Goal: Transaction & Acquisition: Subscribe to service/newsletter

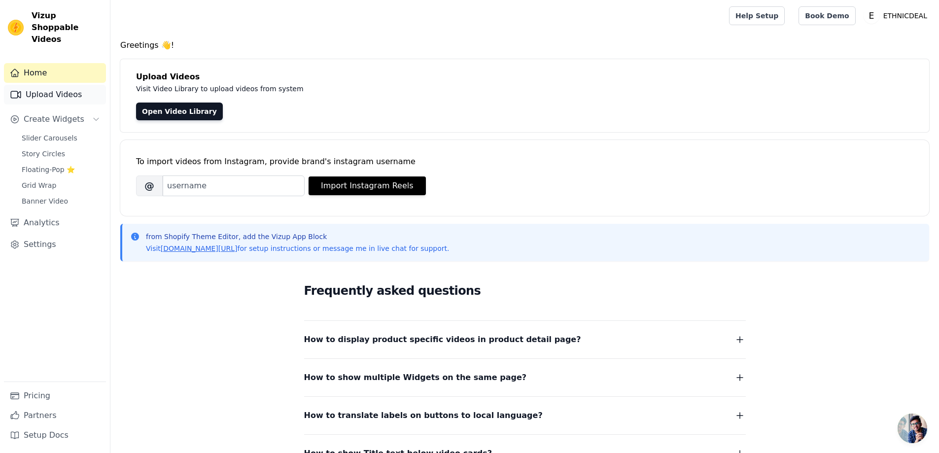
click at [51, 85] on link "Upload Videos" at bounding box center [55, 95] width 102 height 20
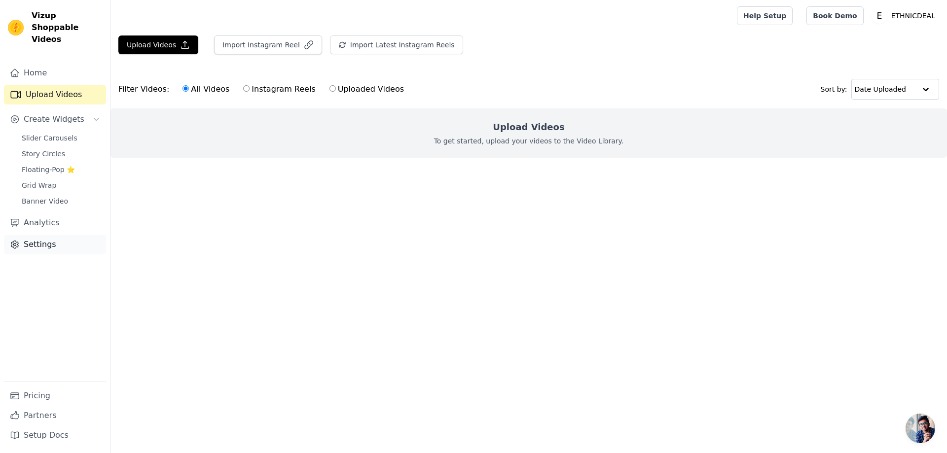
click at [45, 235] on link "Settings" at bounding box center [55, 245] width 102 height 20
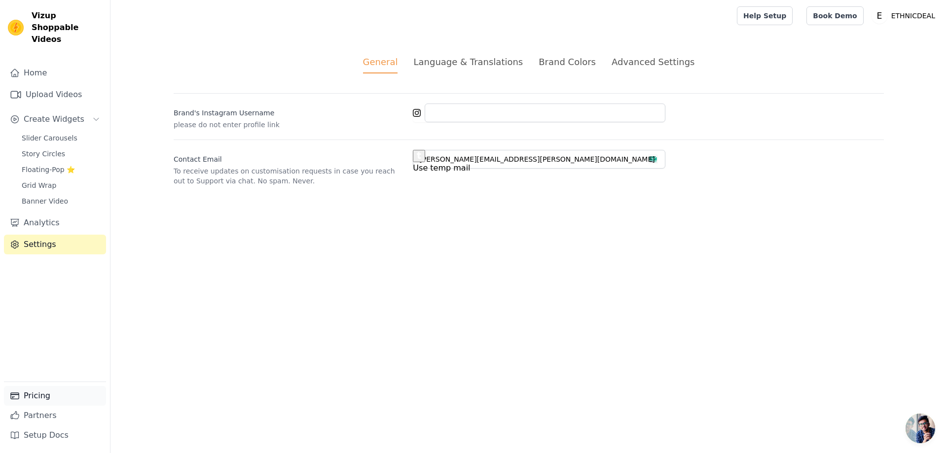
click at [38, 391] on link "Pricing" at bounding box center [55, 396] width 102 height 20
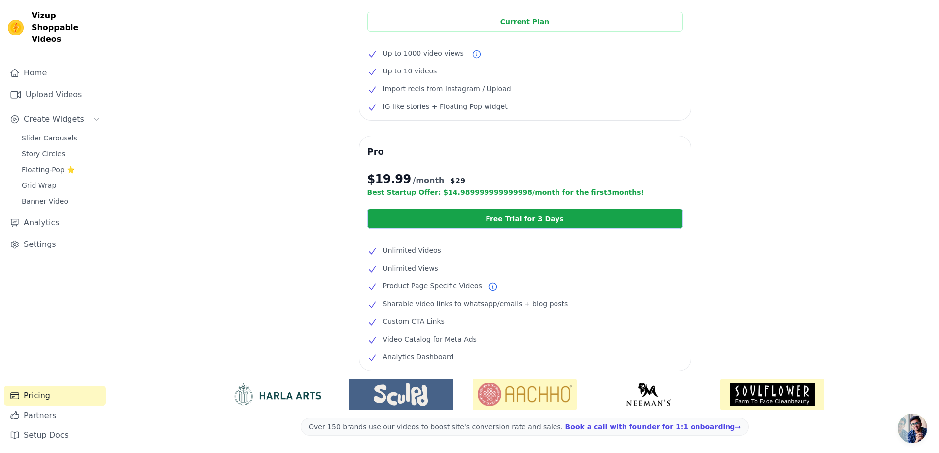
scroll to position [138, 0]
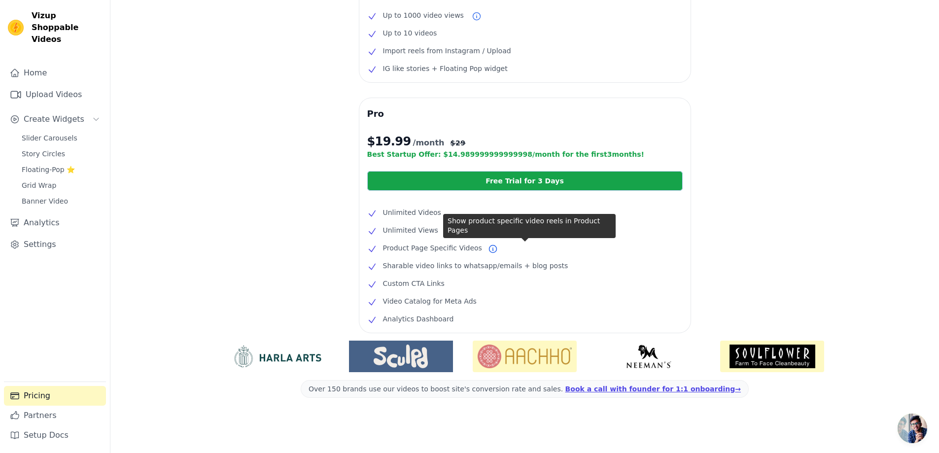
click at [488, 249] on icon at bounding box center [493, 249] width 10 height 10
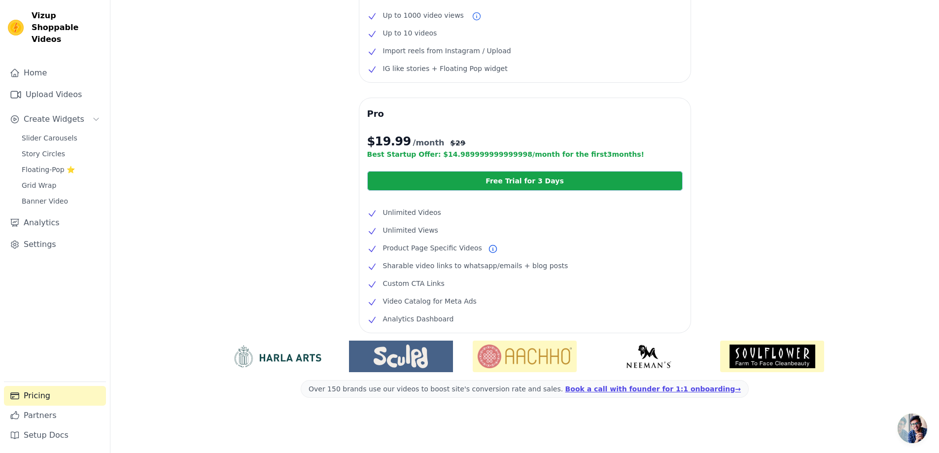
click at [488, 249] on icon at bounding box center [493, 249] width 10 height 10
click at [488, 248] on icon at bounding box center [493, 249] width 10 height 10
drag, startPoint x: 420, startPoint y: 266, endPoint x: 525, endPoint y: 267, distance: 105.0
click at [517, 267] on span "Sharable video links to whatsapp/emails + blog posts" at bounding box center [475, 266] width 185 height 12
click at [538, 266] on span "Sharable video links to whatsapp/emails + blog posts" at bounding box center [475, 266] width 185 height 12
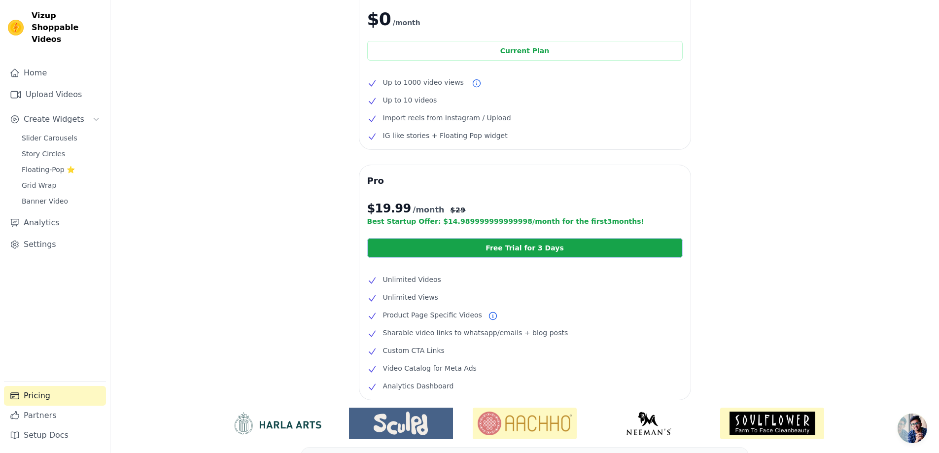
scroll to position [0, 0]
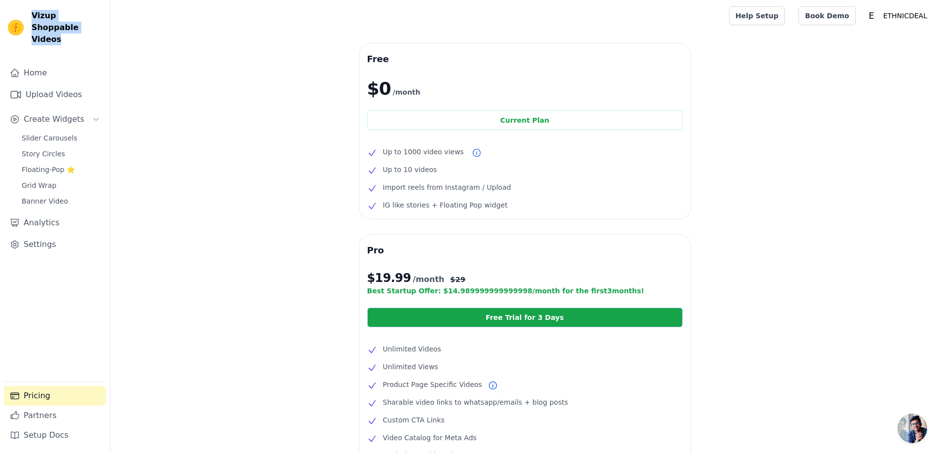
drag, startPoint x: 60, startPoint y: 30, endPoint x: 28, endPoint y: 10, distance: 36.9
click at [28, 10] on div "Vizup Shoppable Videos" at bounding box center [55, 27] width 110 height 35
copy span "Vizup Shoppable Videos"
click at [220, 115] on div "Free $0 /month Current Plan Up to 1000 video views Up to 10 videos Import reels…" at bounding box center [524, 316] width 829 height 546
click at [838, 16] on link "Book Demo" at bounding box center [827, 15] width 57 height 19
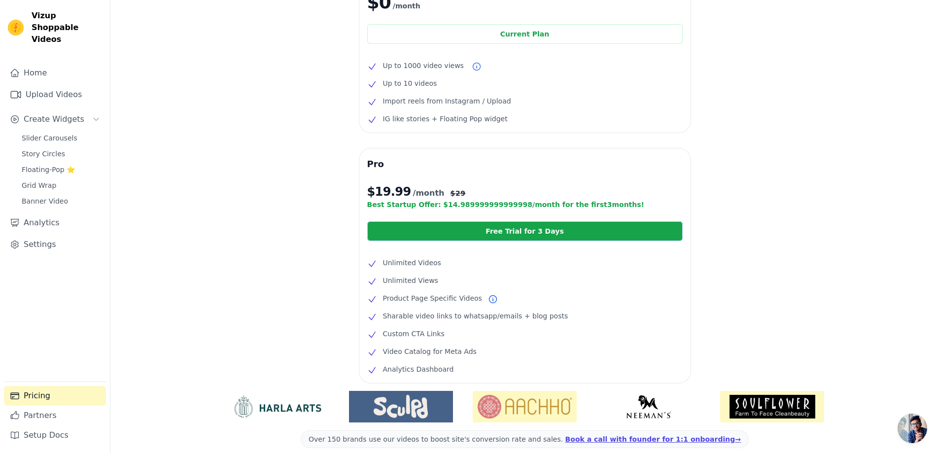
scroll to position [99, 0]
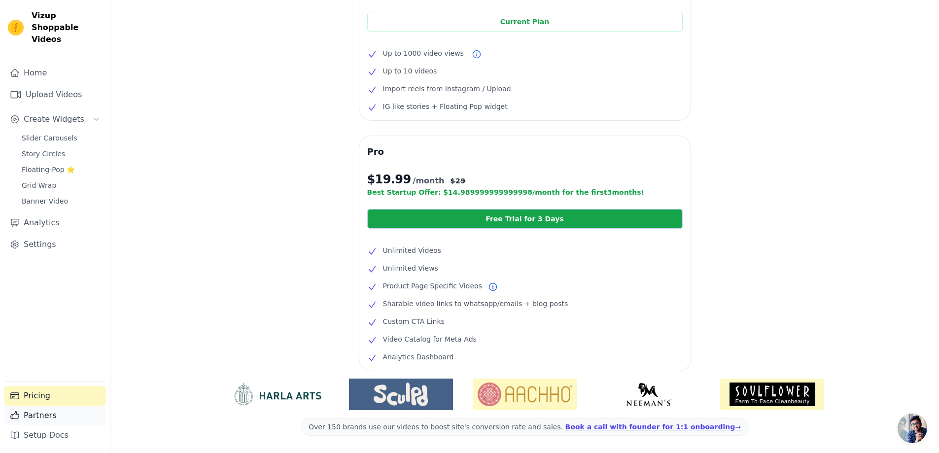
click at [43, 411] on link "Partners" at bounding box center [55, 416] width 102 height 20
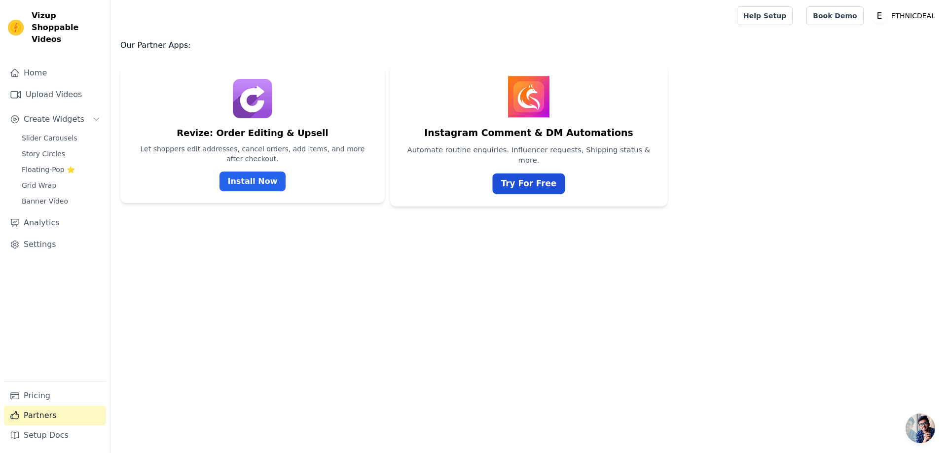
click at [526, 183] on link "Try For Free" at bounding box center [529, 184] width 72 height 21
